Goal: Information Seeking & Learning: Learn about a topic

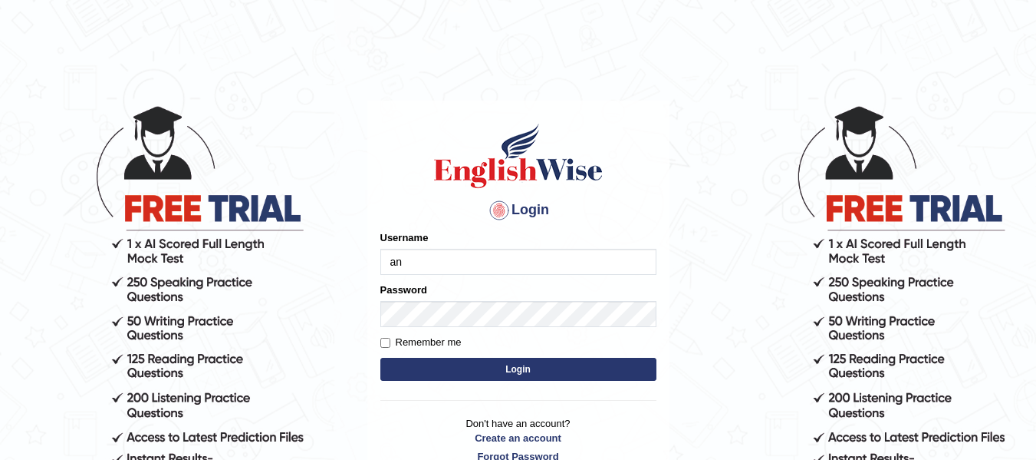
type input "Andersons"
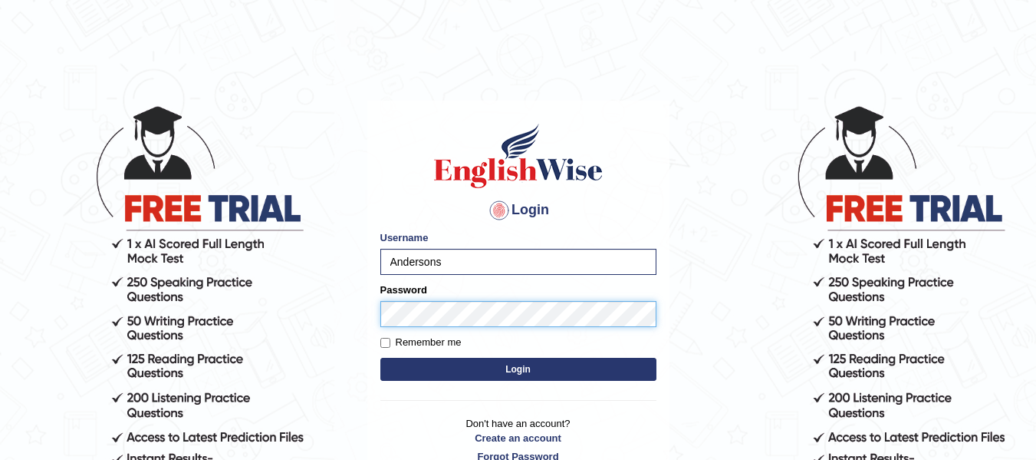
click at [381, 358] on button "Login" at bounding box center [519, 369] width 276 height 23
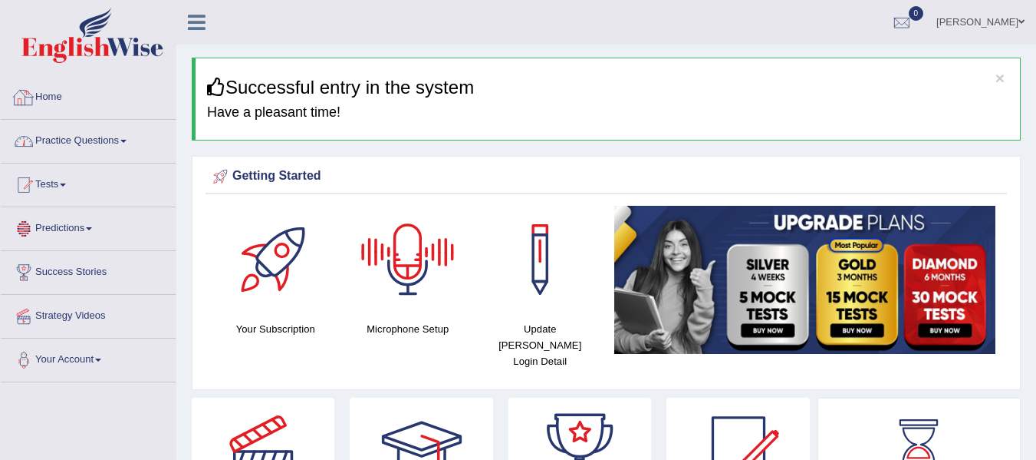
click at [90, 136] on link "Practice Questions" at bounding box center [88, 139] width 175 height 38
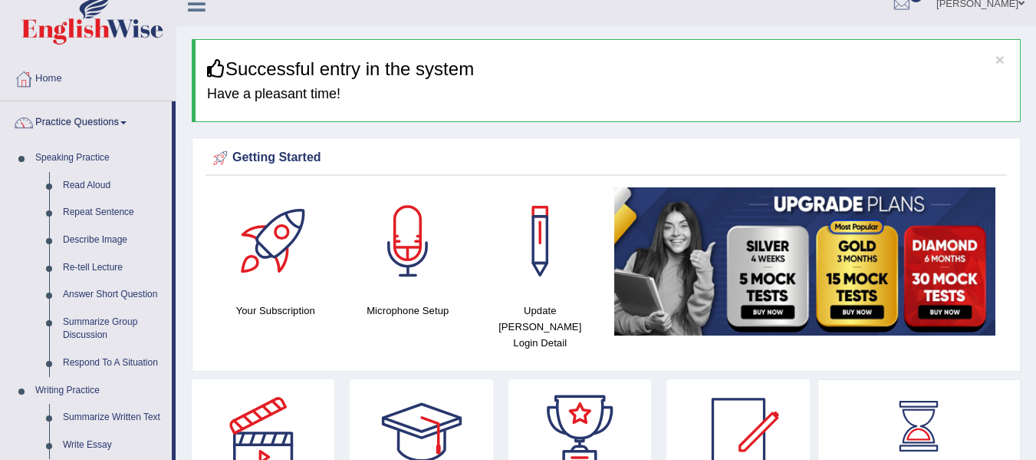
scroll to position [113, 0]
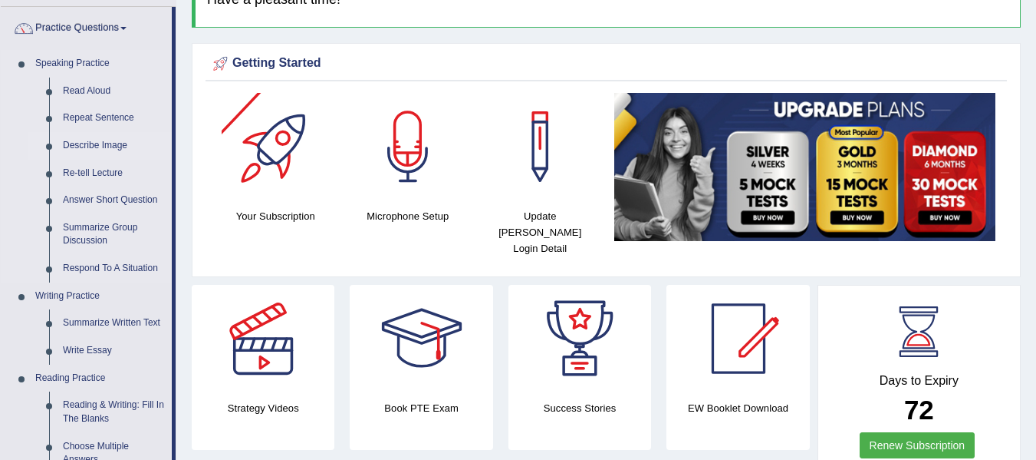
click at [115, 150] on link "Describe Image" at bounding box center [114, 146] width 116 height 28
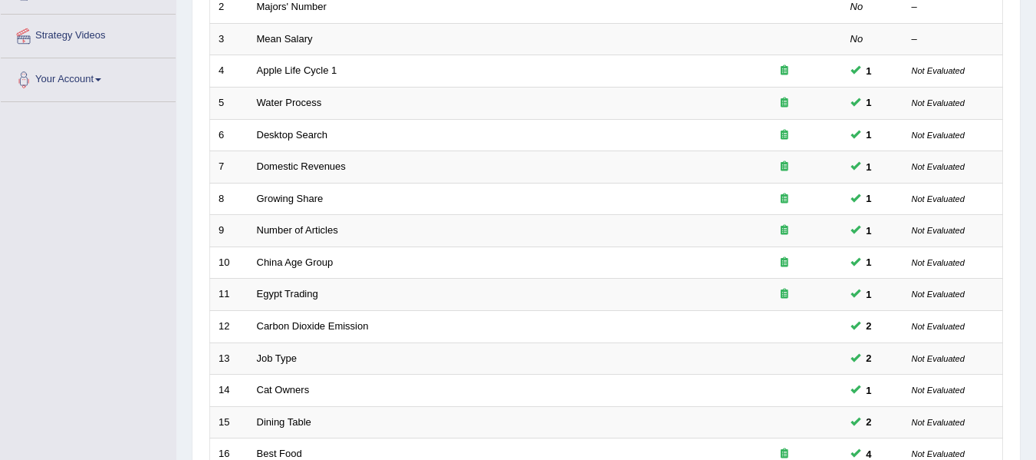
scroll to position [278, 0]
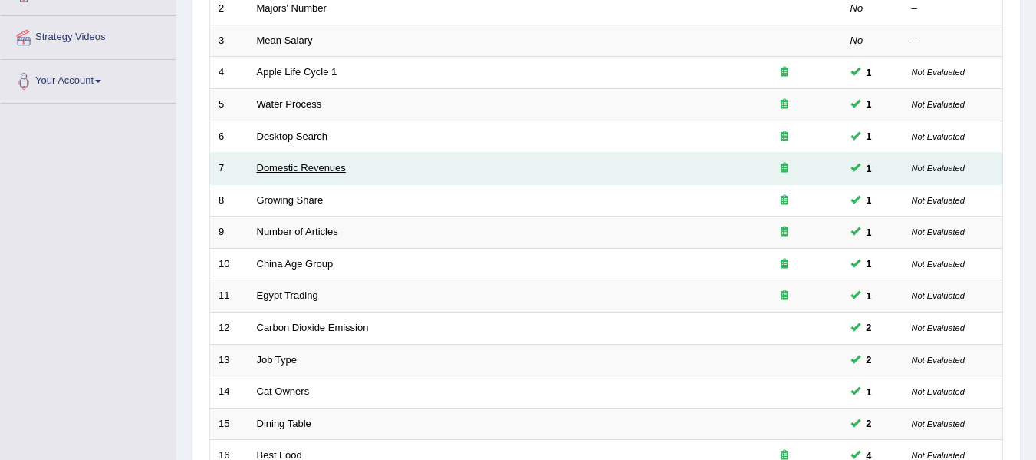
click at [322, 163] on link "Domestic Revenues" at bounding box center [301, 168] width 89 height 12
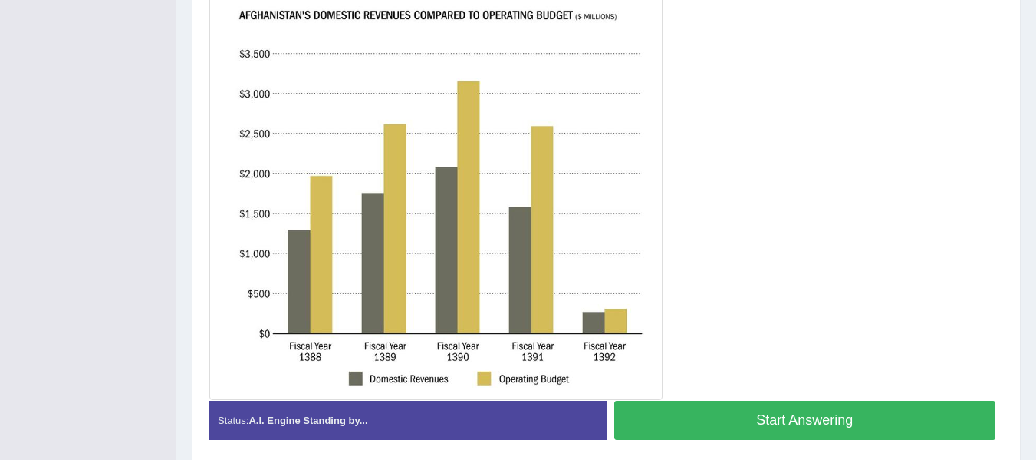
scroll to position [381, 0]
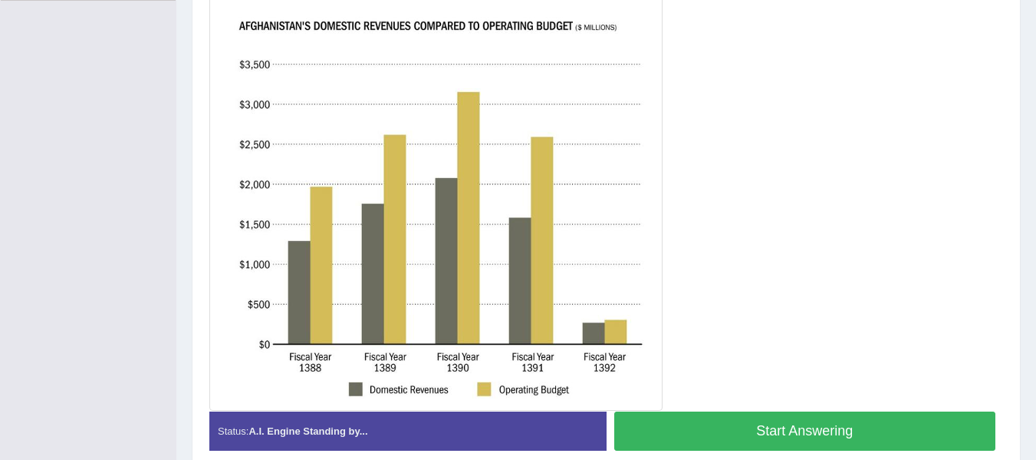
drag, startPoint x: 1047, startPoint y: 82, endPoint x: 1047, endPoint y: 263, distance: 181.1
click at [796, 430] on button "Start Answering" at bounding box center [806, 430] width 382 height 39
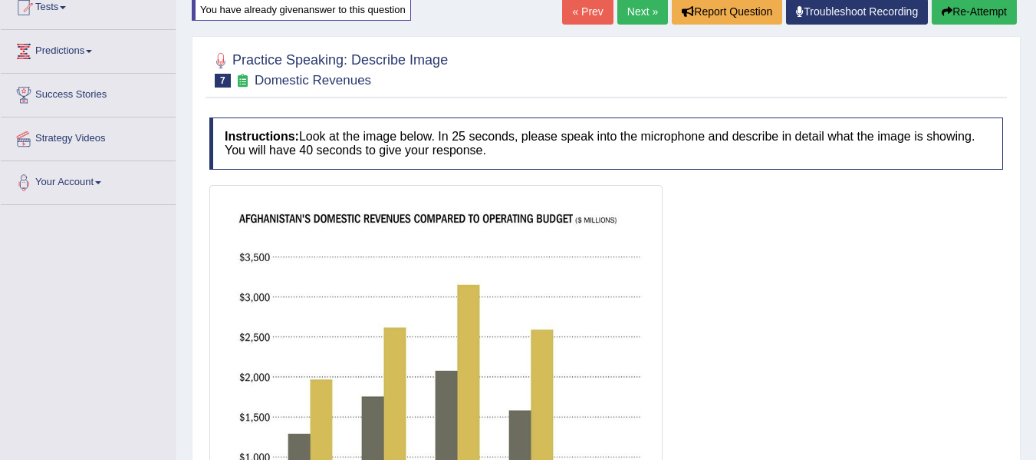
scroll to position [71, 0]
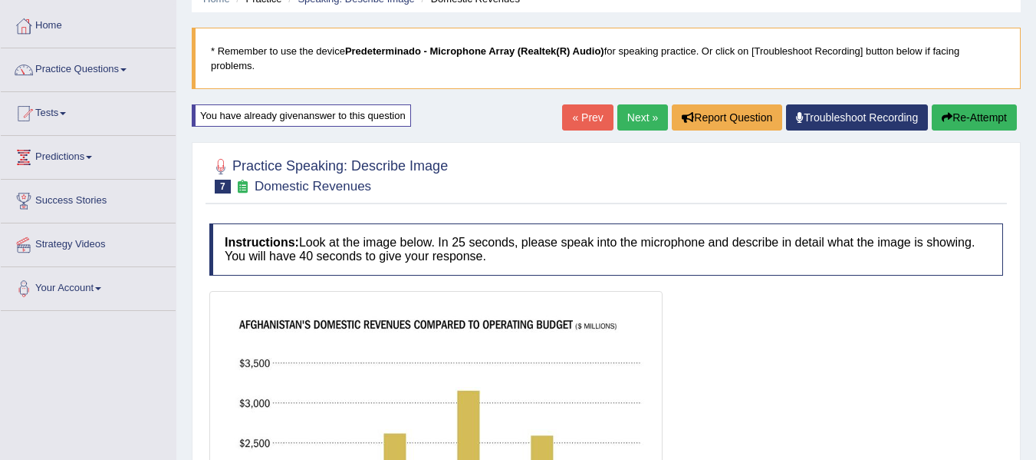
click at [968, 103] on div "Home Practice Speaking: Describe Image Domestic Revenues * Remember to use the …" at bounding box center [606, 366] width 860 height 875
click at [968, 116] on button "Re-Attempt" at bounding box center [974, 117] width 85 height 26
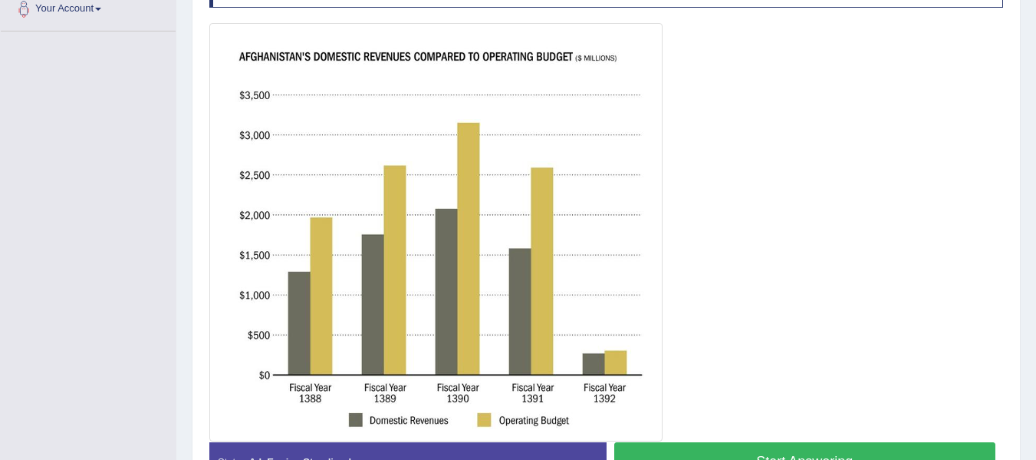
scroll to position [450, 0]
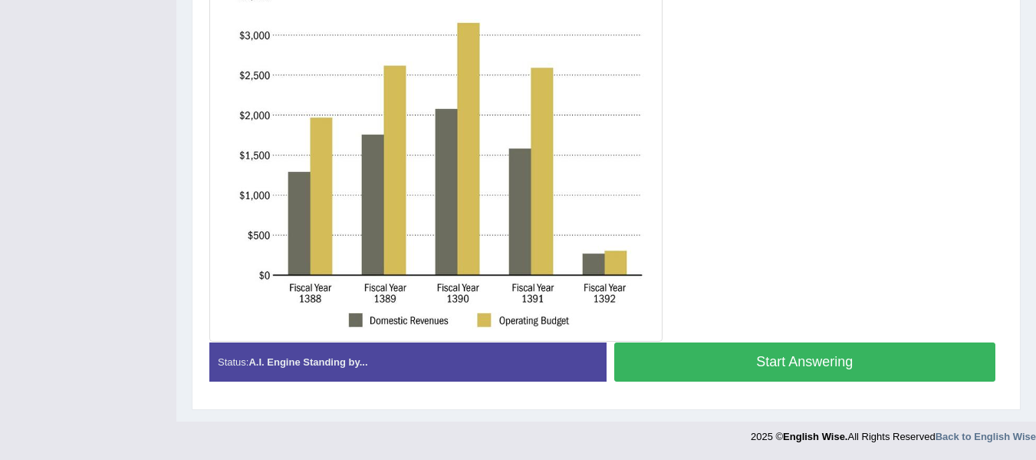
click at [794, 368] on button "Start Answering" at bounding box center [806, 361] width 382 height 39
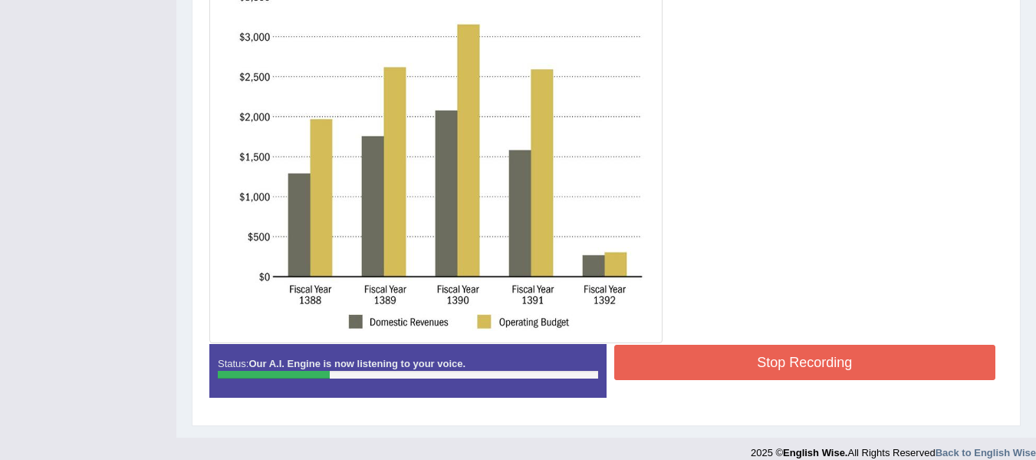
scroll to position [447, 0]
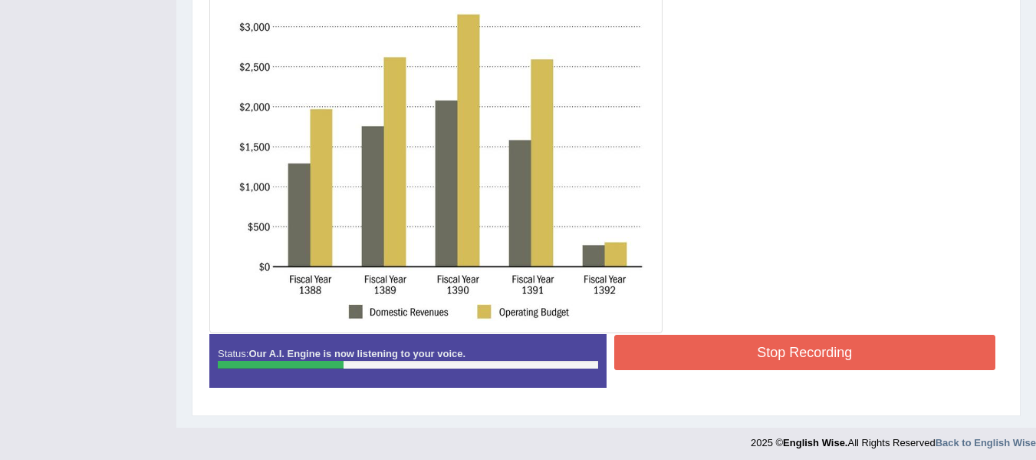
drag, startPoint x: 1047, startPoint y: 292, endPoint x: 1047, endPoint y: 261, distance: 31.5
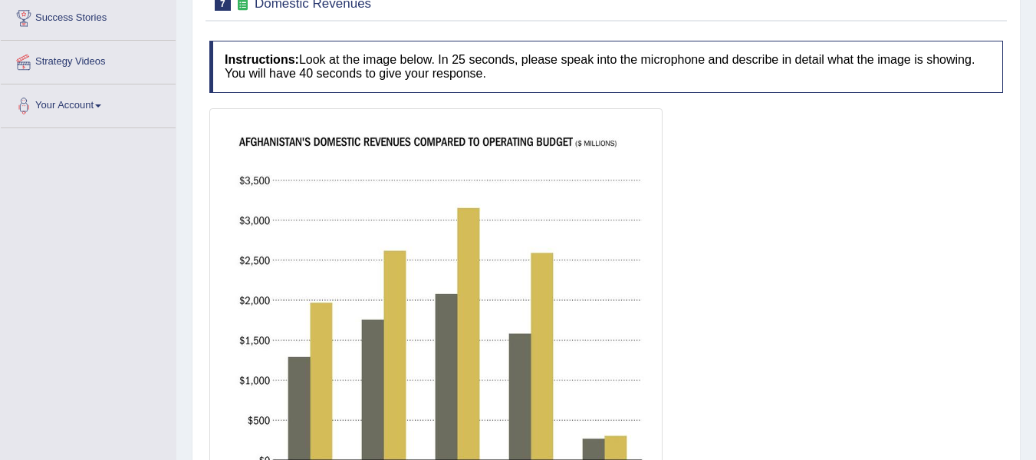
scroll to position [25, 0]
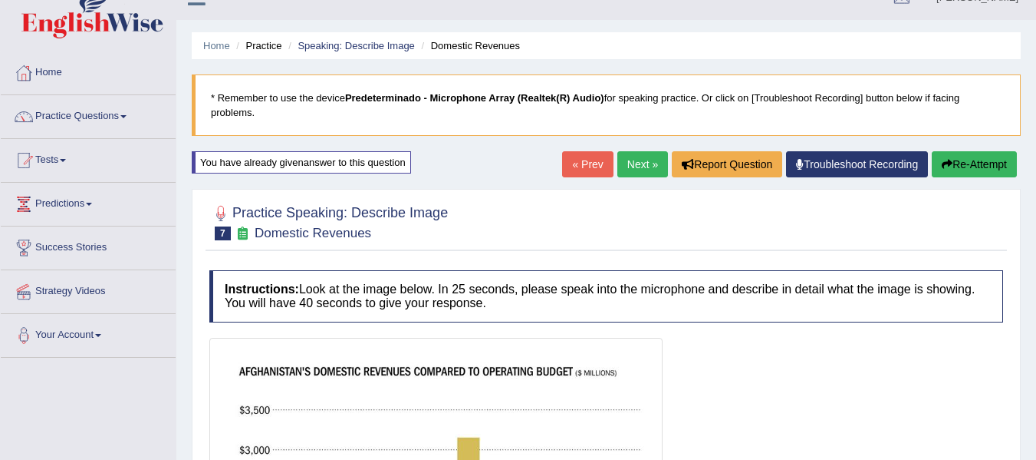
click at [971, 153] on button "Re-Attempt" at bounding box center [974, 164] width 85 height 26
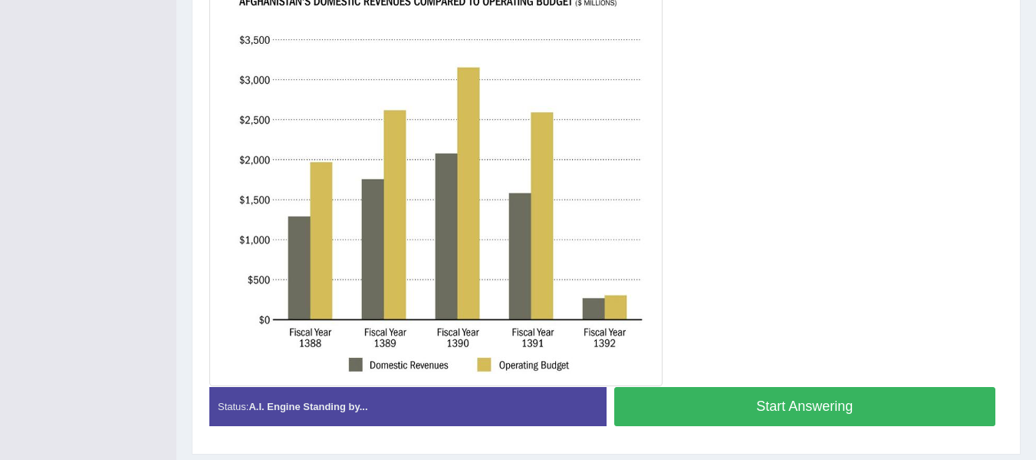
scroll to position [423, 0]
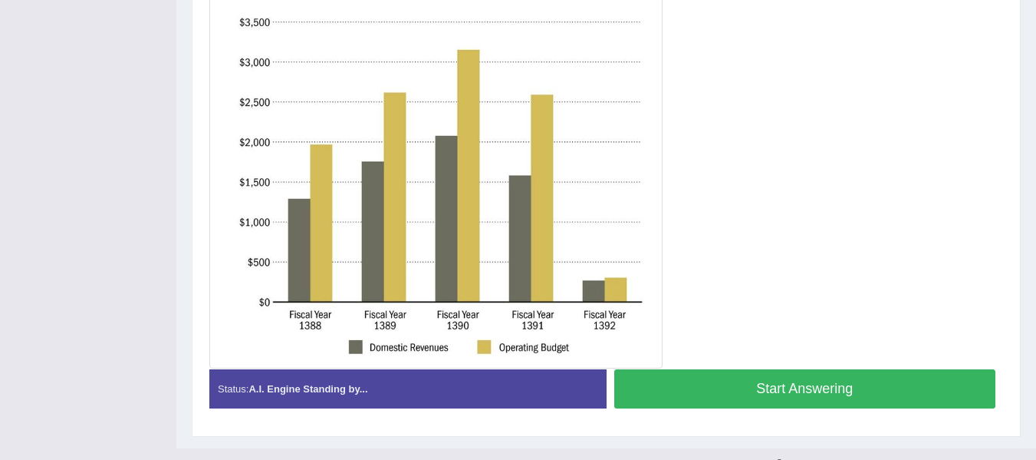
click at [828, 377] on button "Start Answering" at bounding box center [806, 388] width 382 height 39
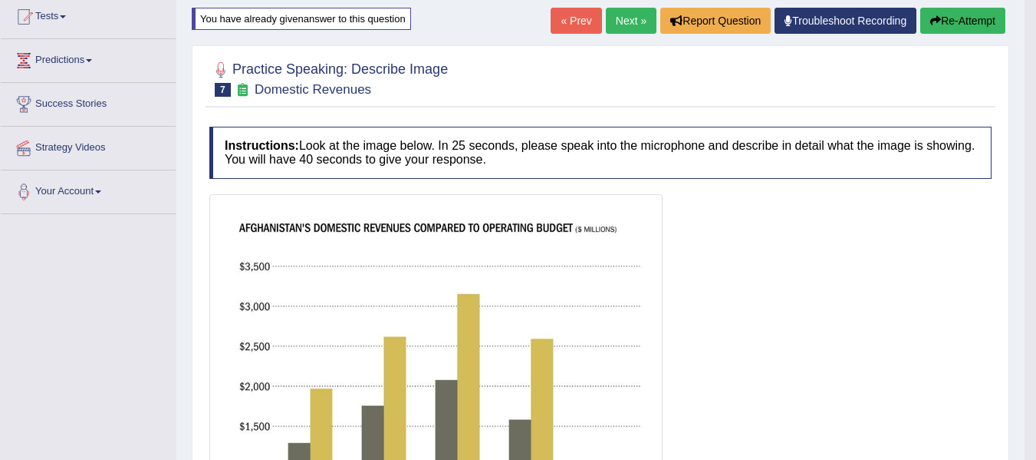
scroll to position [0, 0]
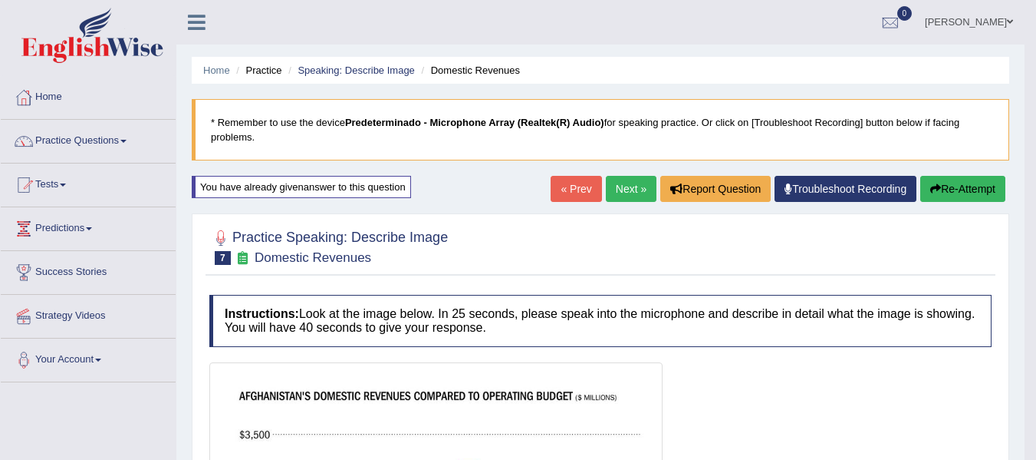
click at [998, 2] on link "Anderson Sanabria" at bounding box center [969, 20] width 111 height 40
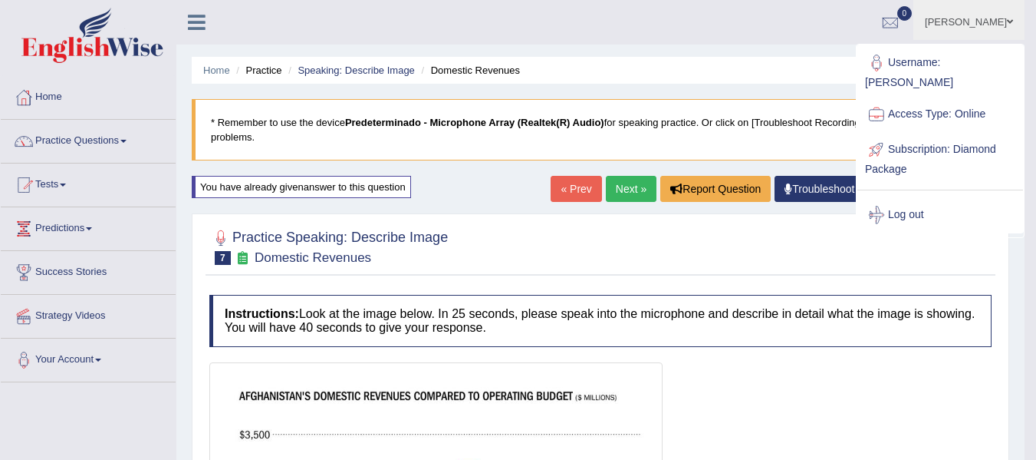
click at [1000, 17] on link "Anderson Sanabria" at bounding box center [969, 20] width 111 height 40
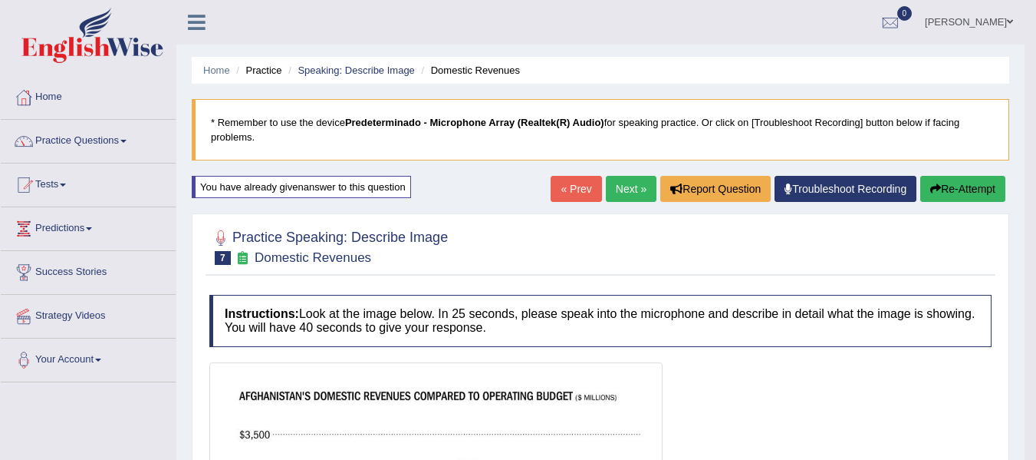
click at [1000, 17] on link "Anderson Sanabria" at bounding box center [969, 20] width 111 height 40
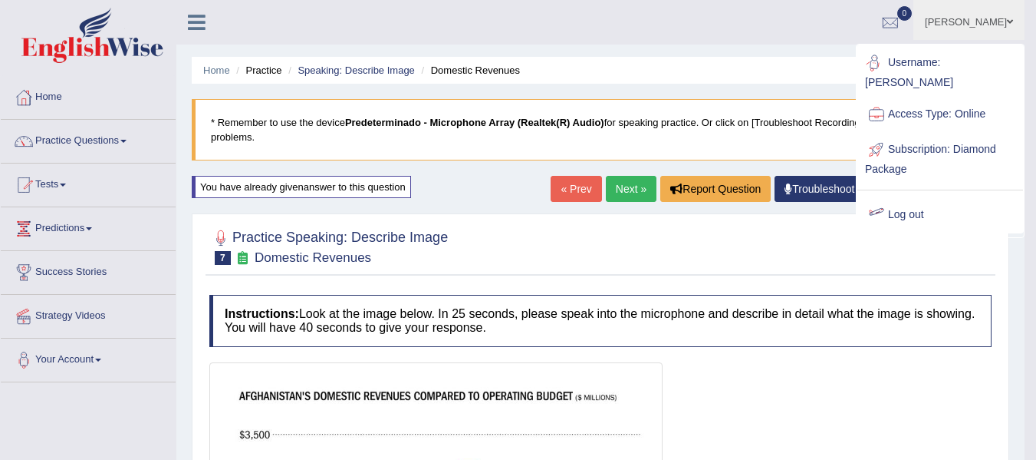
click at [913, 205] on link "Log out" at bounding box center [941, 214] width 166 height 35
